Goal: Task Accomplishment & Management: Manage account settings

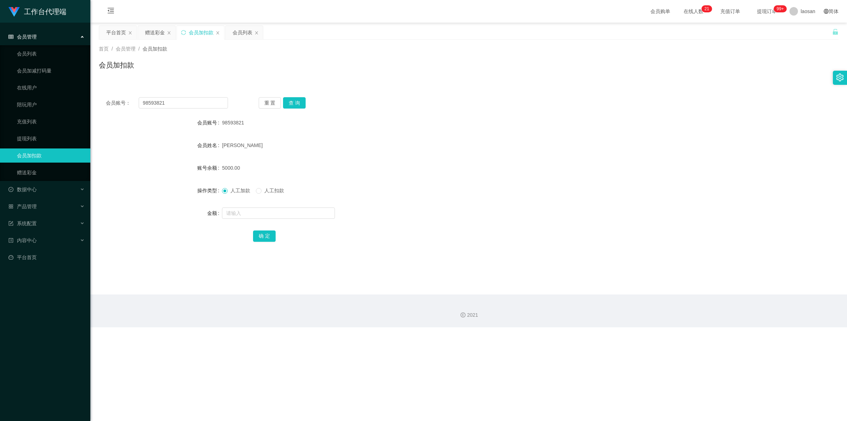
click at [208, 30] on div "会员加扣款" at bounding box center [201, 32] width 25 height 13
click at [172, 101] on input "98593821" at bounding box center [183, 102] width 89 height 11
click at [238, 32] on div "会员列表" at bounding box center [243, 32] width 20 height 13
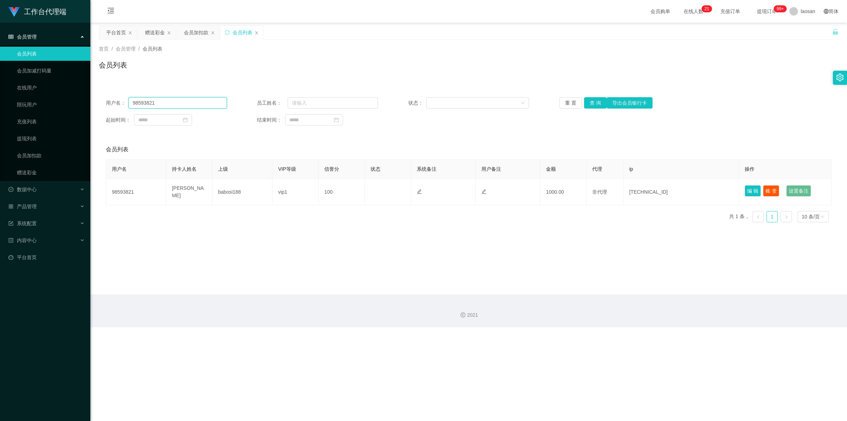
drag, startPoint x: 127, startPoint y: 103, endPoint x: 111, endPoint y: 103, distance: 16.9
click at [111, 103] on div "用户名： 98593821" at bounding box center [166, 102] width 121 height 11
click at [597, 100] on button "查 询" at bounding box center [595, 102] width 23 height 11
click at [597, 100] on button "查 询" at bounding box center [599, 102] width 30 height 11
click at [597, 100] on button "查 询" at bounding box center [595, 102] width 23 height 11
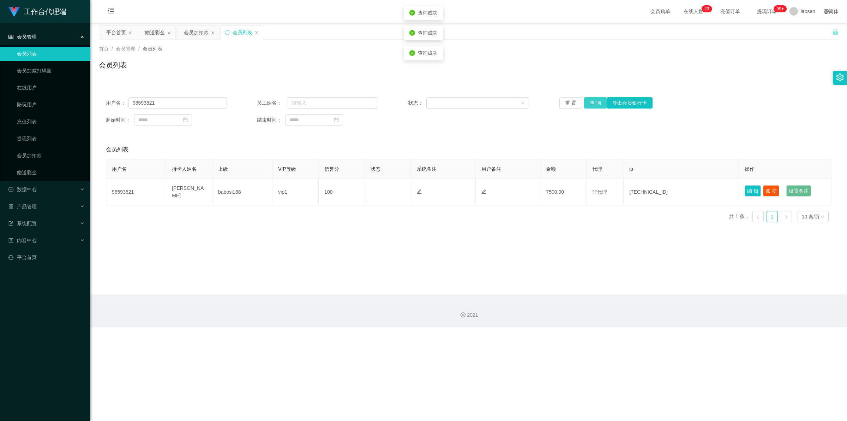
click at [594, 101] on button "查 询" at bounding box center [595, 102] width 23 height 11
click at [594, 101] on div "重 置 查 询 导出会员银行卡" at bounding box center [620, 102] width 121 height 11
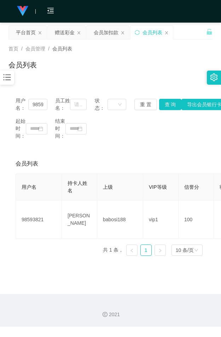
click at [137, 62] on div "会员列表" at bounding box center [110, 68] width 204 height 16
